Goal: Information Seeking & Learning: Learn about a topic

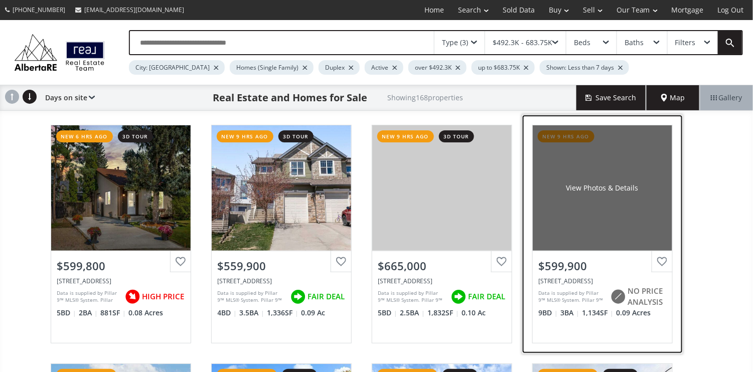
click at [608, 183] on div "View Photos & Details" at bounding box center [602, 188] width 72 height 10
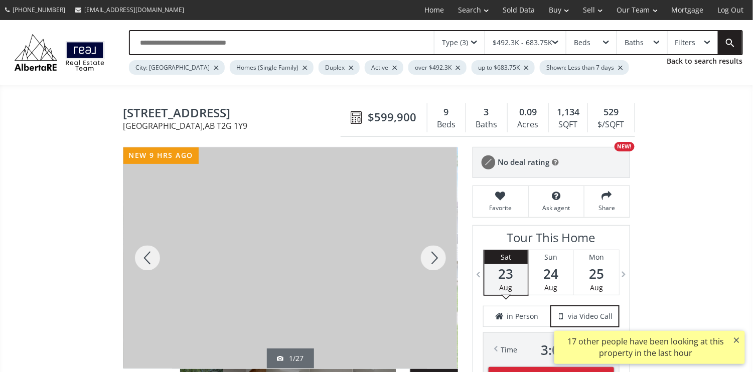
click at [435, 260] on div at bounding box center [433, 257] width 48 height 221
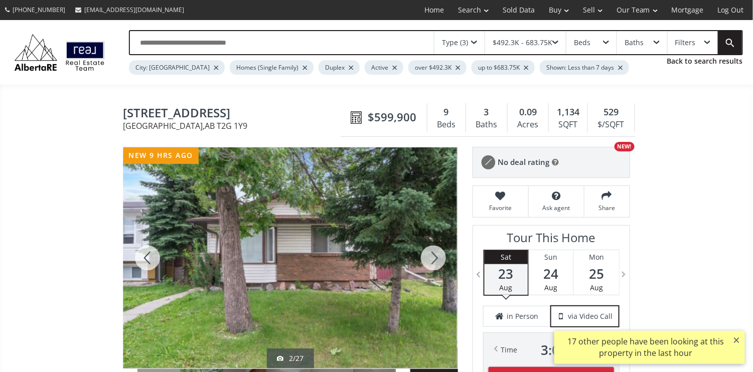
click at [435, 260] on div at bounding box center [433, 257] width 48 height 221
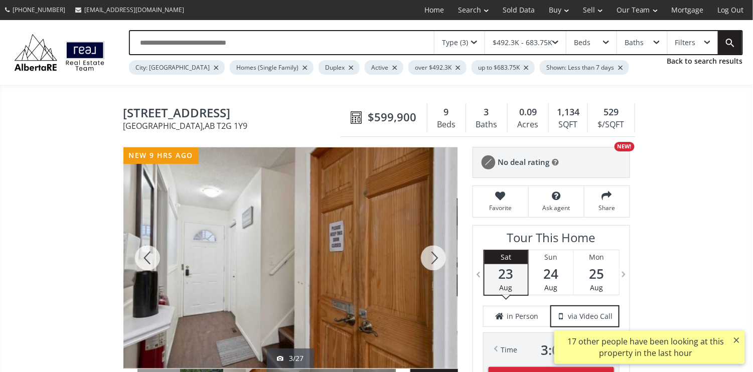
click at [435, 260] on div at bounding box center [433, 257] width 48 height 221
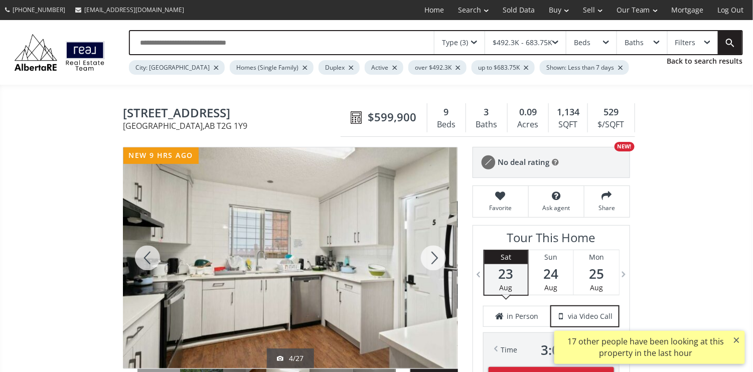
click at [435, 260] on div at bounding box center [433, 257] width 48 height 221
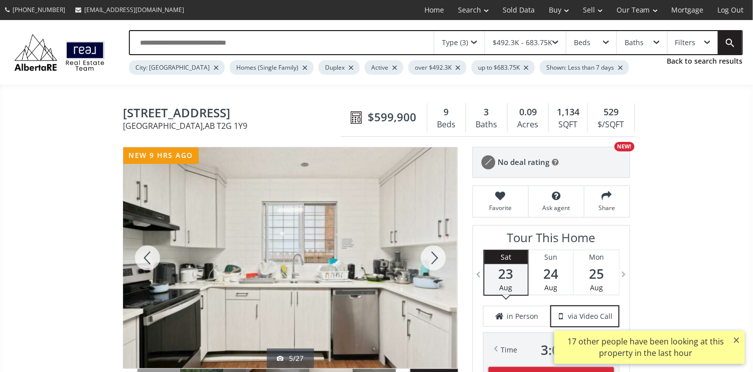
click at [435, 260] on div at bounding box center [433, 257] width 48 height 221
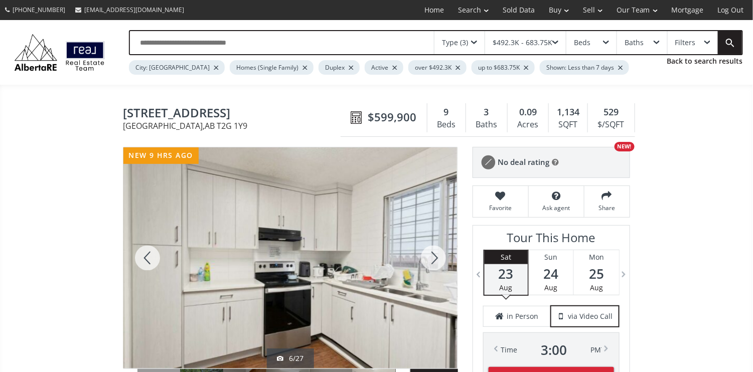
click at [435, 260] on div at bounding box center [433, 257] width 48 height 221
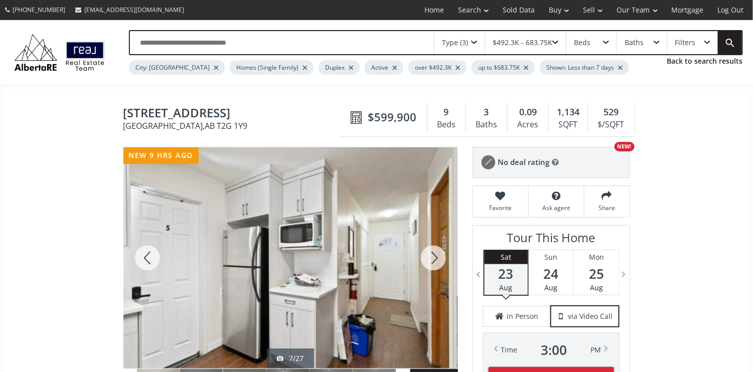
click at [435, 260] on div at bounding box center [433, 257] width 48 height 221
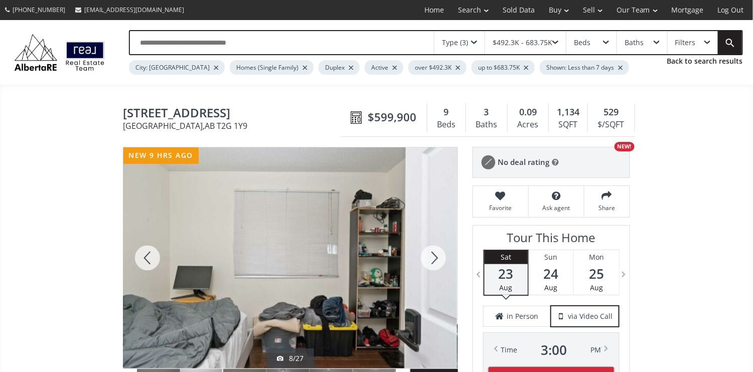
click at [435, 260] on div at bounding box center [433, 257] width 48 height 221
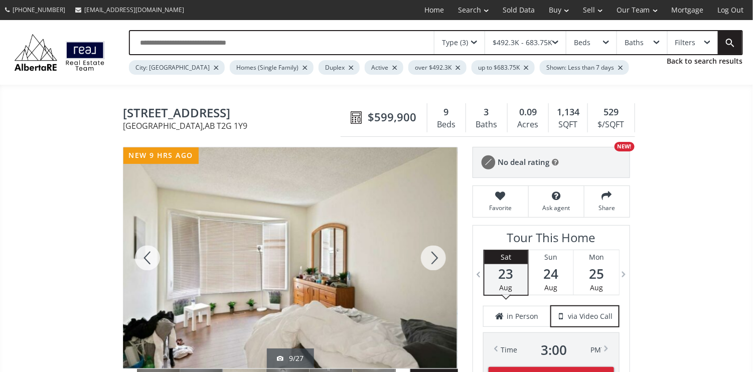
click at [435, 260] on div at bounding box center [433, 257] width 48 height 221
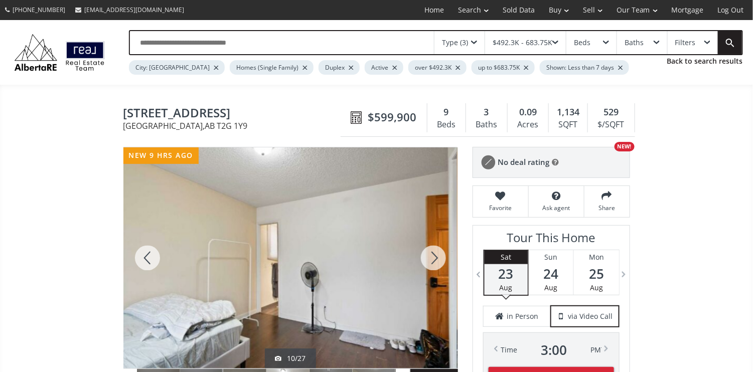
click at [435, 260] on div at bounding box center [433, 257] width 48 height 221
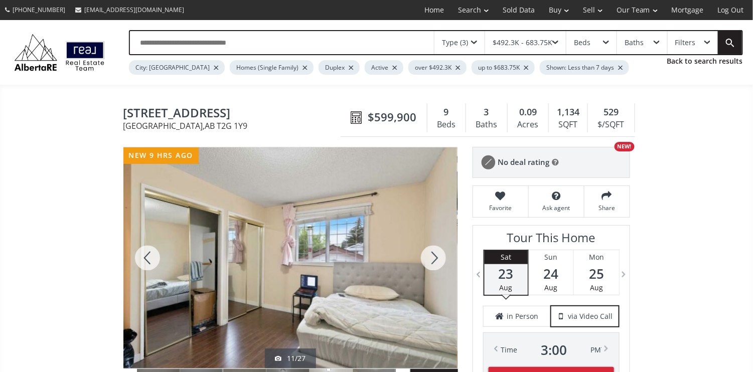
click at [435, 260] on div at bounding box center [433, 257] width 48 height 221
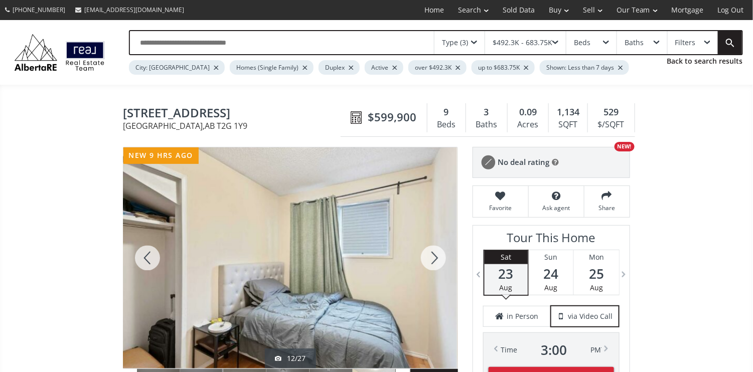
click at [435, 260] on div at bounding box center [433, 257] width 48 height 221
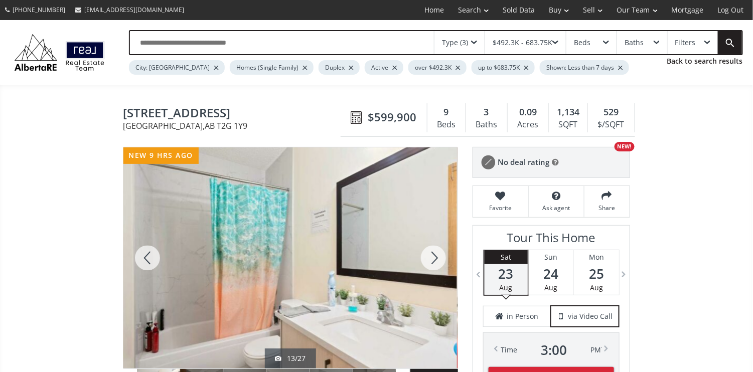
click at [435, 260] on div at bounding box center [433, 257] width 48 height 221
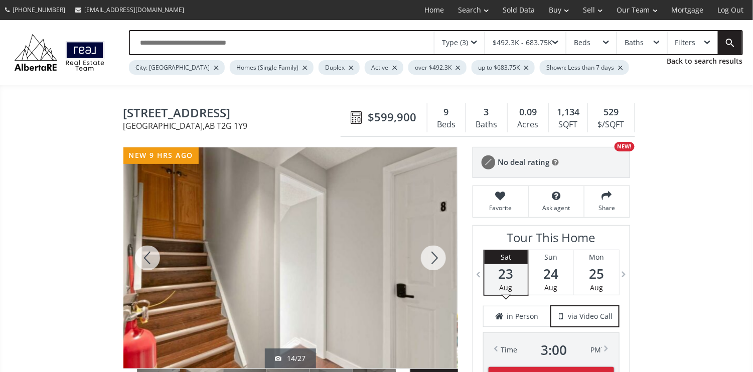
click at [435, 260] on div at bounding box center [433, 257] width 48 height 221
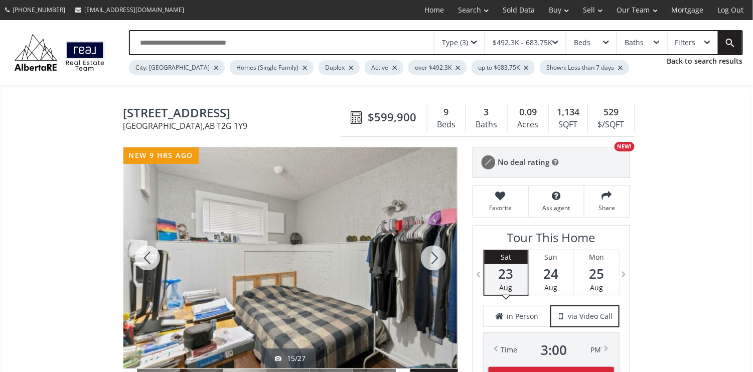
click at [435, 260] on div at bounding box center [433, 257] width 48 height 221
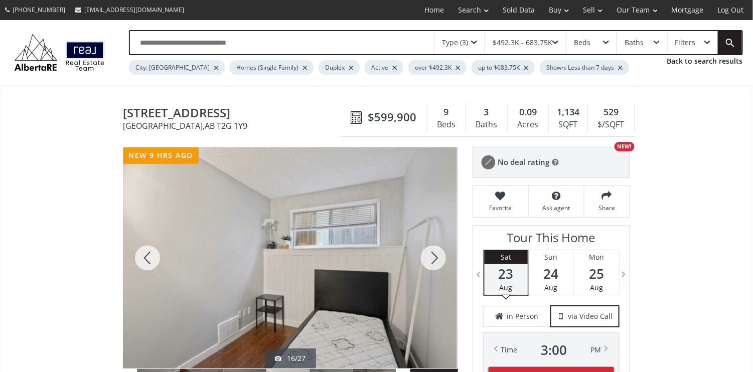
click at [435, 260] on div at bounding box center [433, 257] width 48 height 221
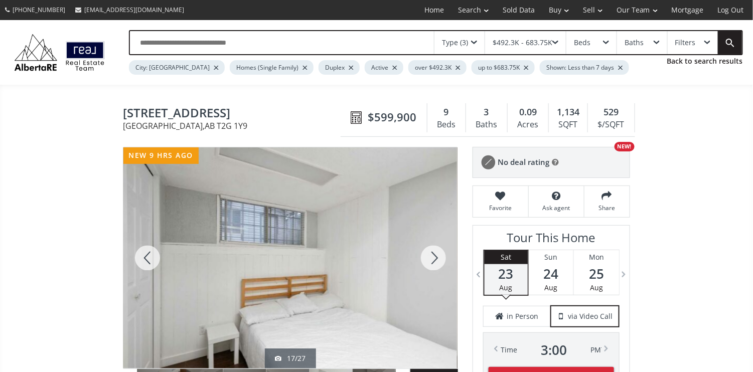
click at [435, 260] on div at bounding box center [433, 257] width 48 height 221
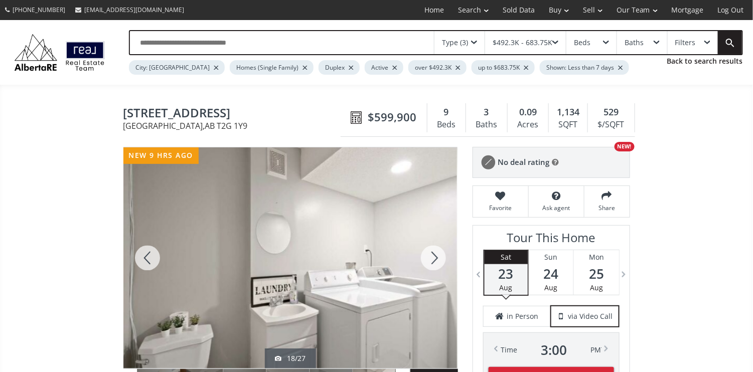
click at [435, 260] on div at bounding box center [433, 257] width 48 height 221
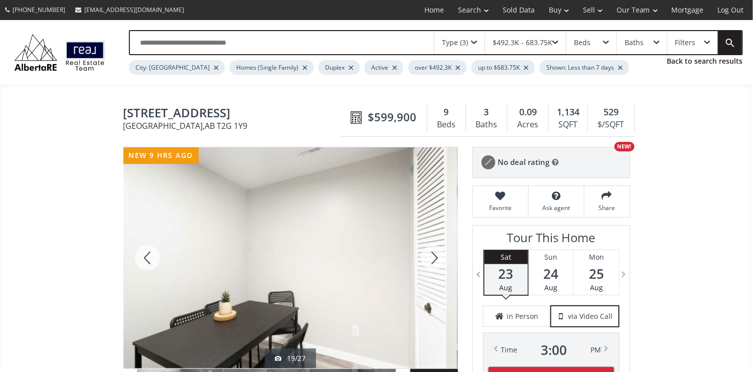
click at [435, 260] on div at bounding box center [433, 257] width 48 height 221
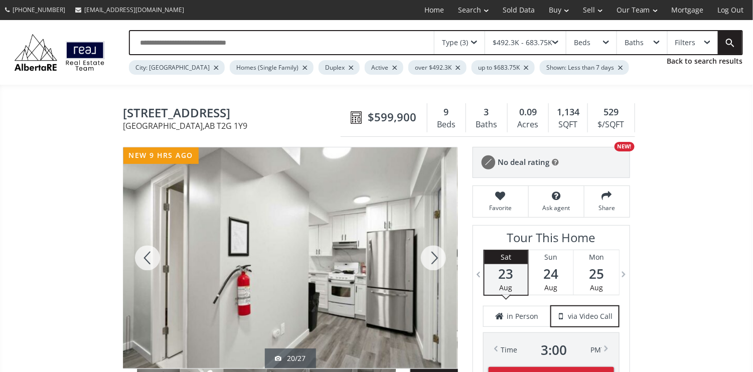
click at [432, 261] on div at bounding box center [433, 257] width 48 height 221
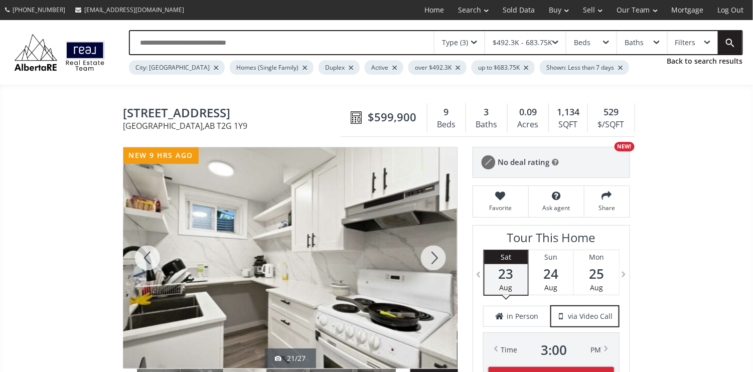
click at [432, 261] on div at bounding box center [433, 257] width 48 height 221
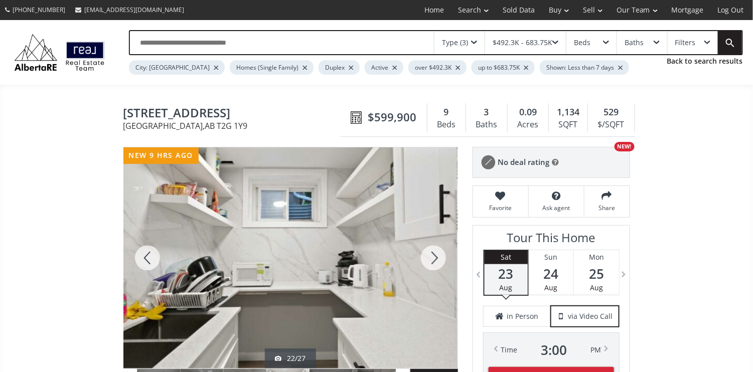
click at [432, 261] on div at bounding box center [433, 257] width 48 height 221
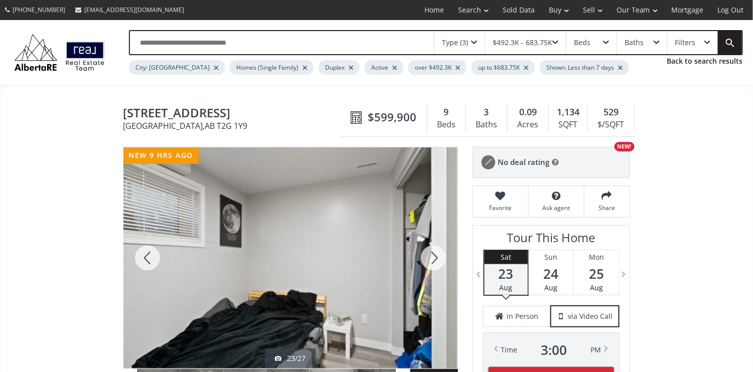
click at [432, 261] on div at bounding box center [433, 257] width 48 height 221
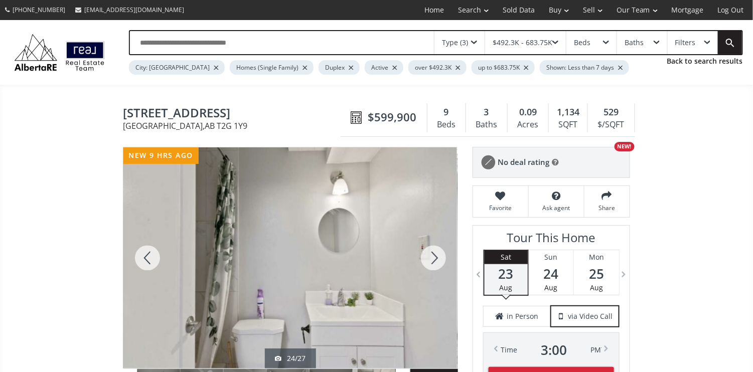
click at [432, 261] on div at bounding box center [433, 257] width 48 height 221
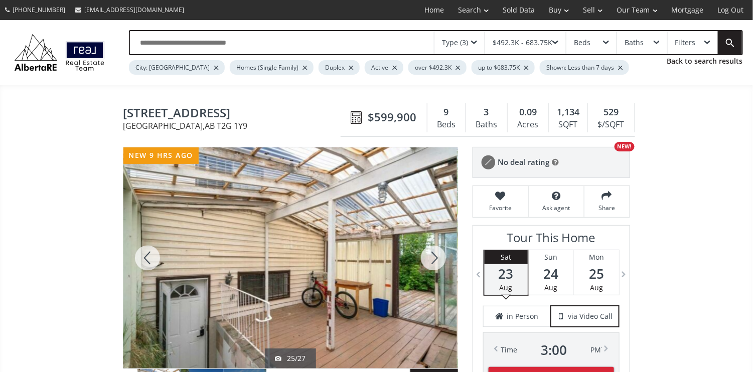
click at [432, 258] on div at bounding box center [433, 257] width 48 height 221
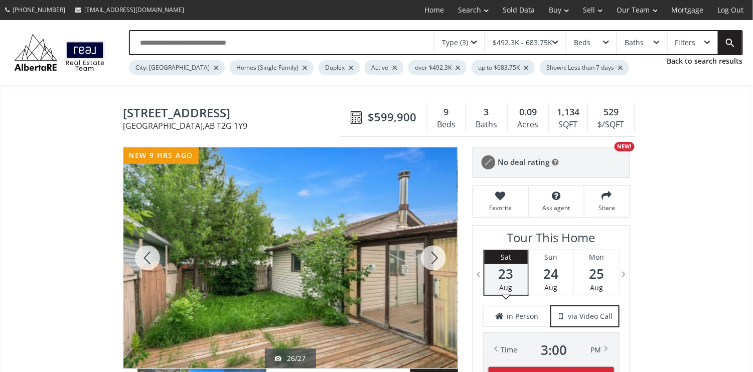
click at [433, 258] on div at bounding box center [433, 257] width 48 height 221
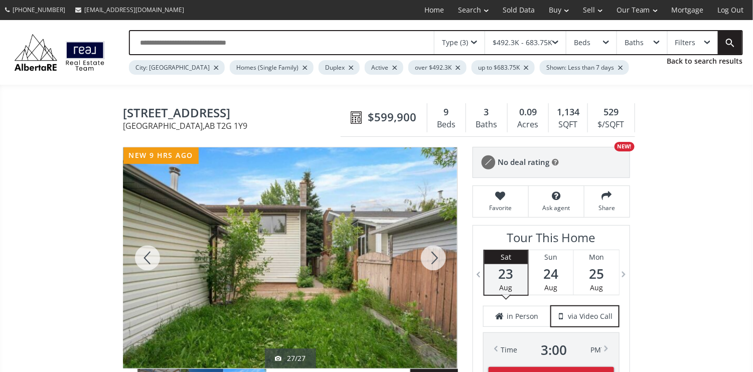
click at [433, 258] on div at bounding box center [433, 257] width 48 height 221
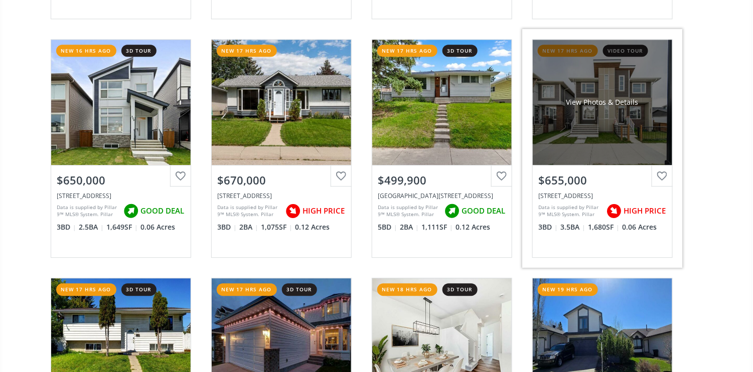
scroll to position [936, 0]
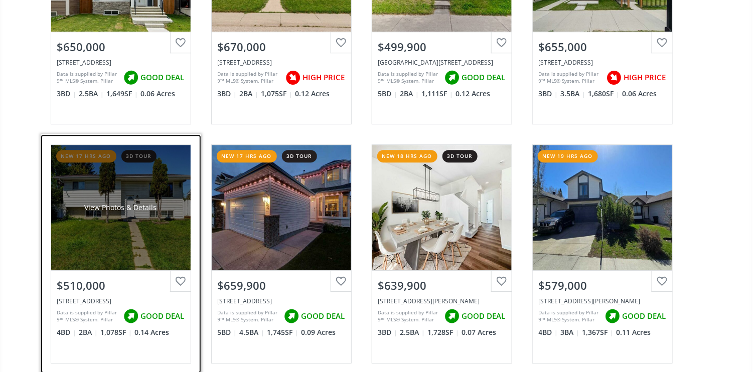
click at [131, 204] on div "View Photos & Details" at bounding box center [121, 208] width 72 height 10
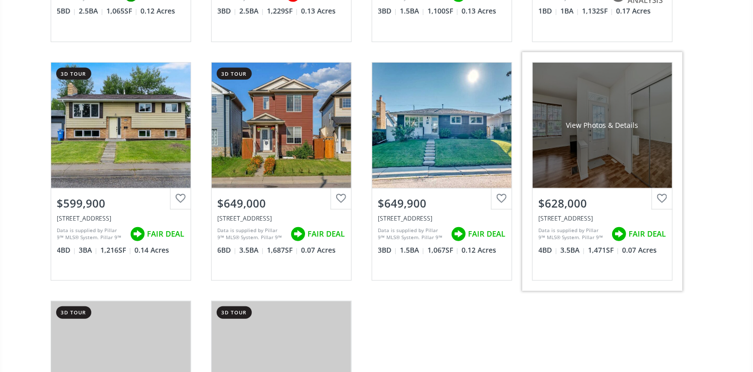
scroll to position [2809, 0]
